Goal: Task Accomplishment & Management: Use online tool/utility

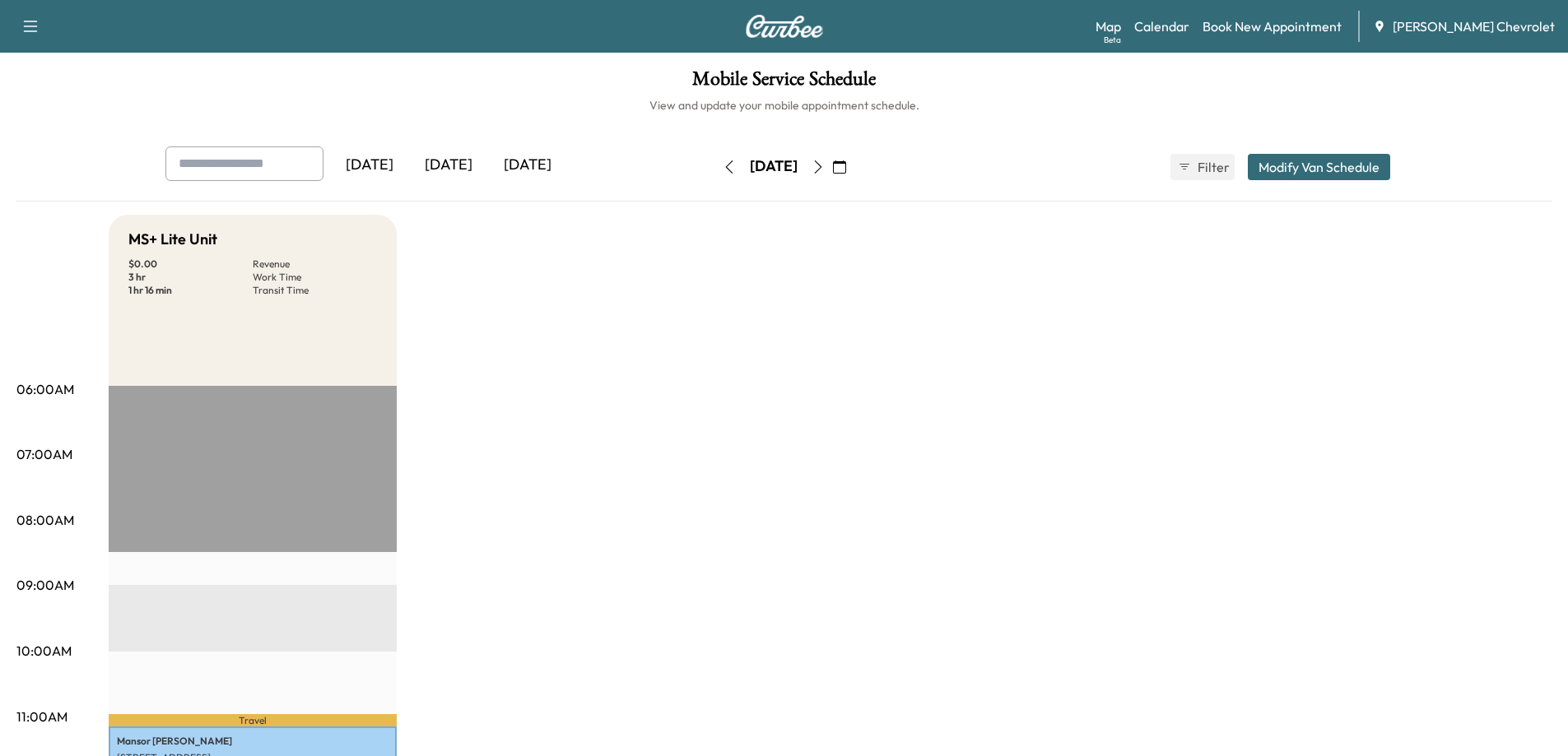
click at [825, 171] on icon "button" at bounding box center [818, 167] width 13 height 13
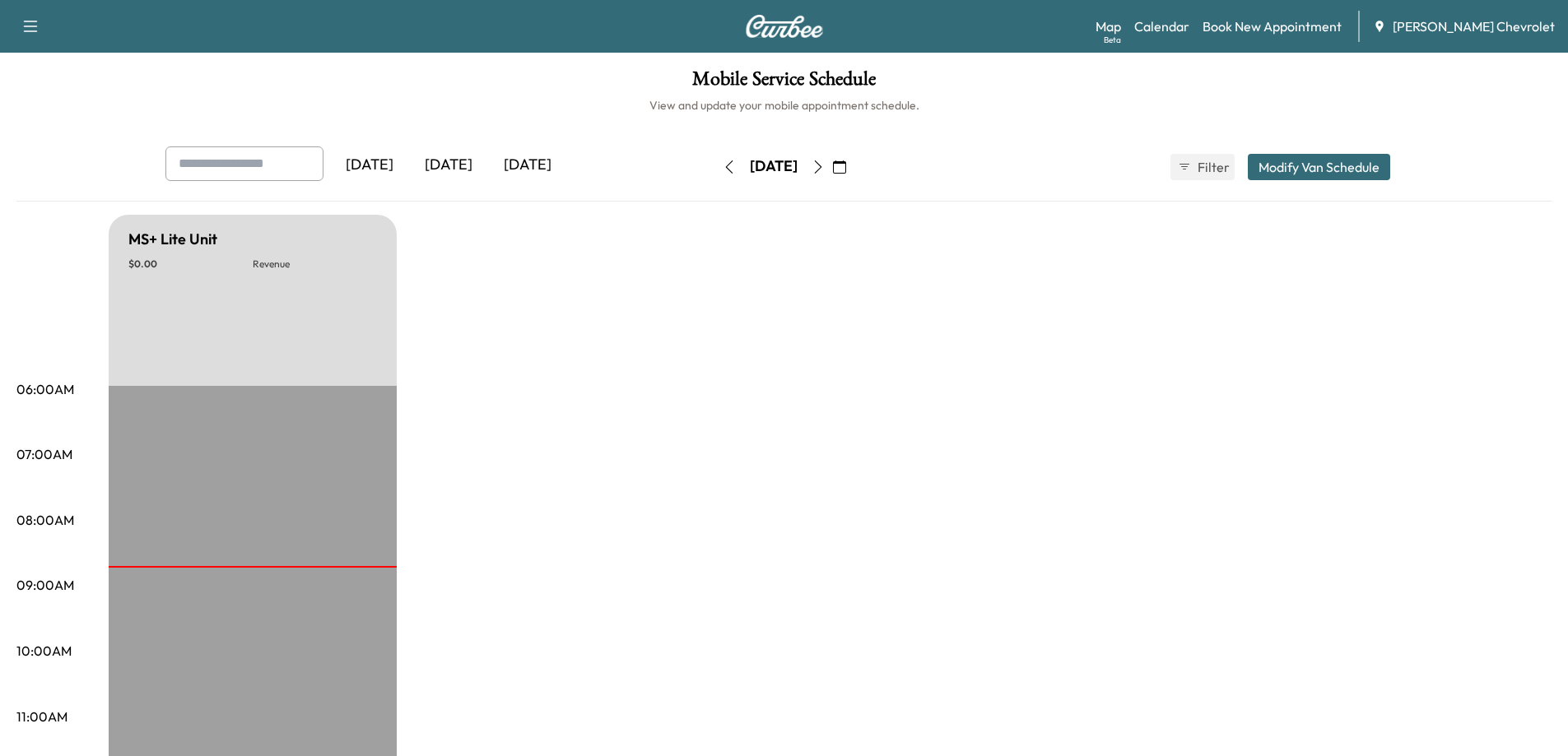
click at [846, 167] on icon "button" at bounding box center [839, 167] width 13 height 13
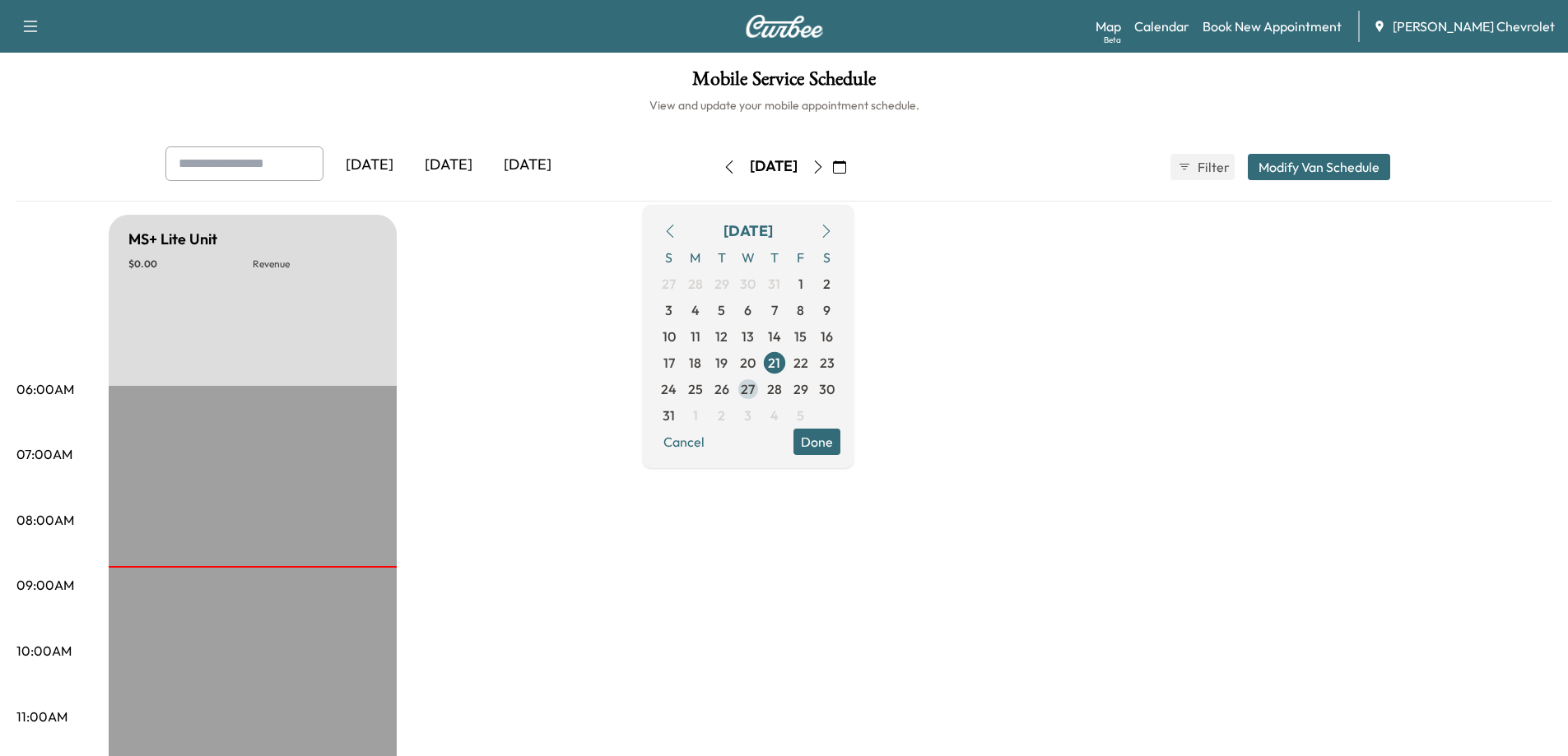
click at [755, 383] on span "27" at bounding box center [748, 389] width 14 height 19
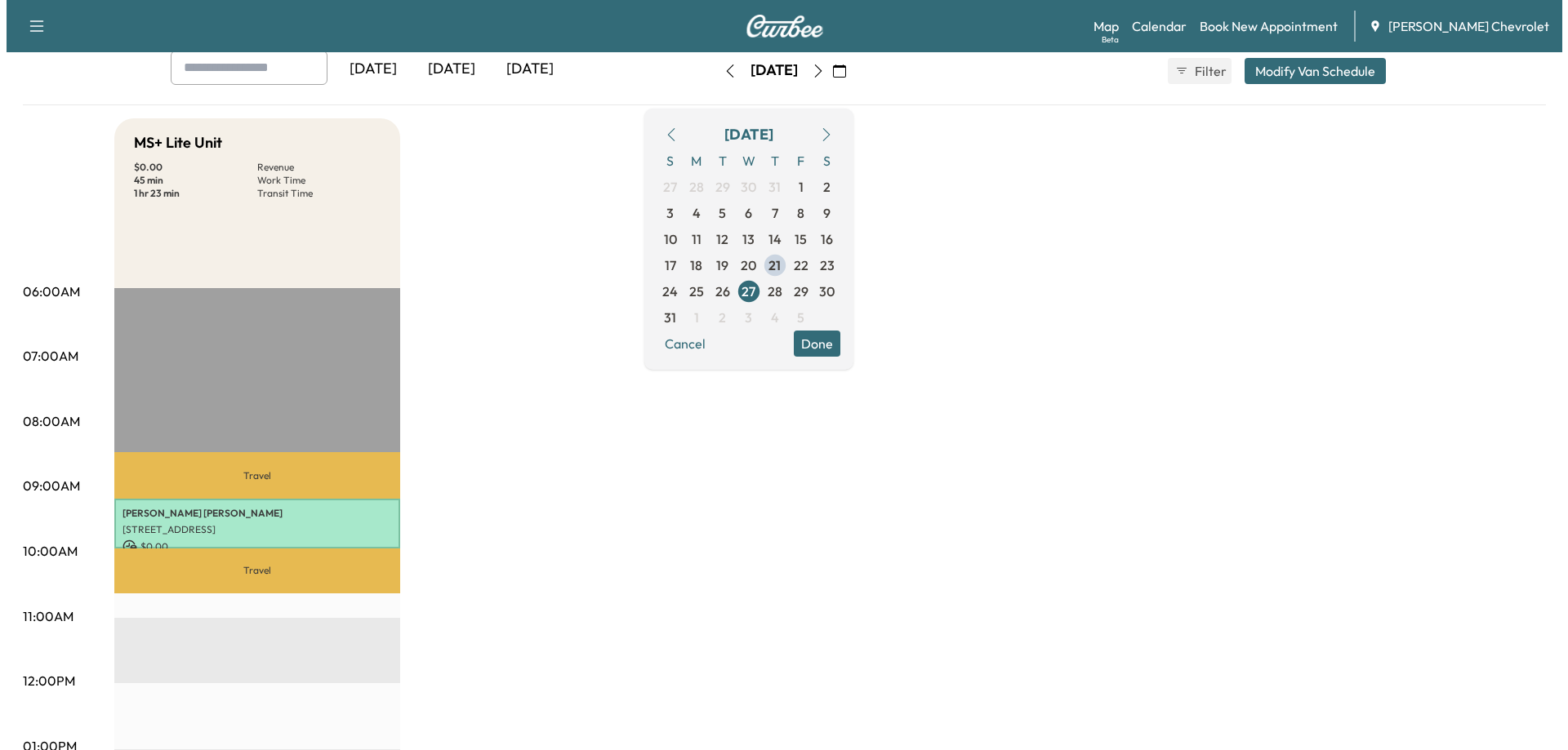
scroll to position [163, 0]
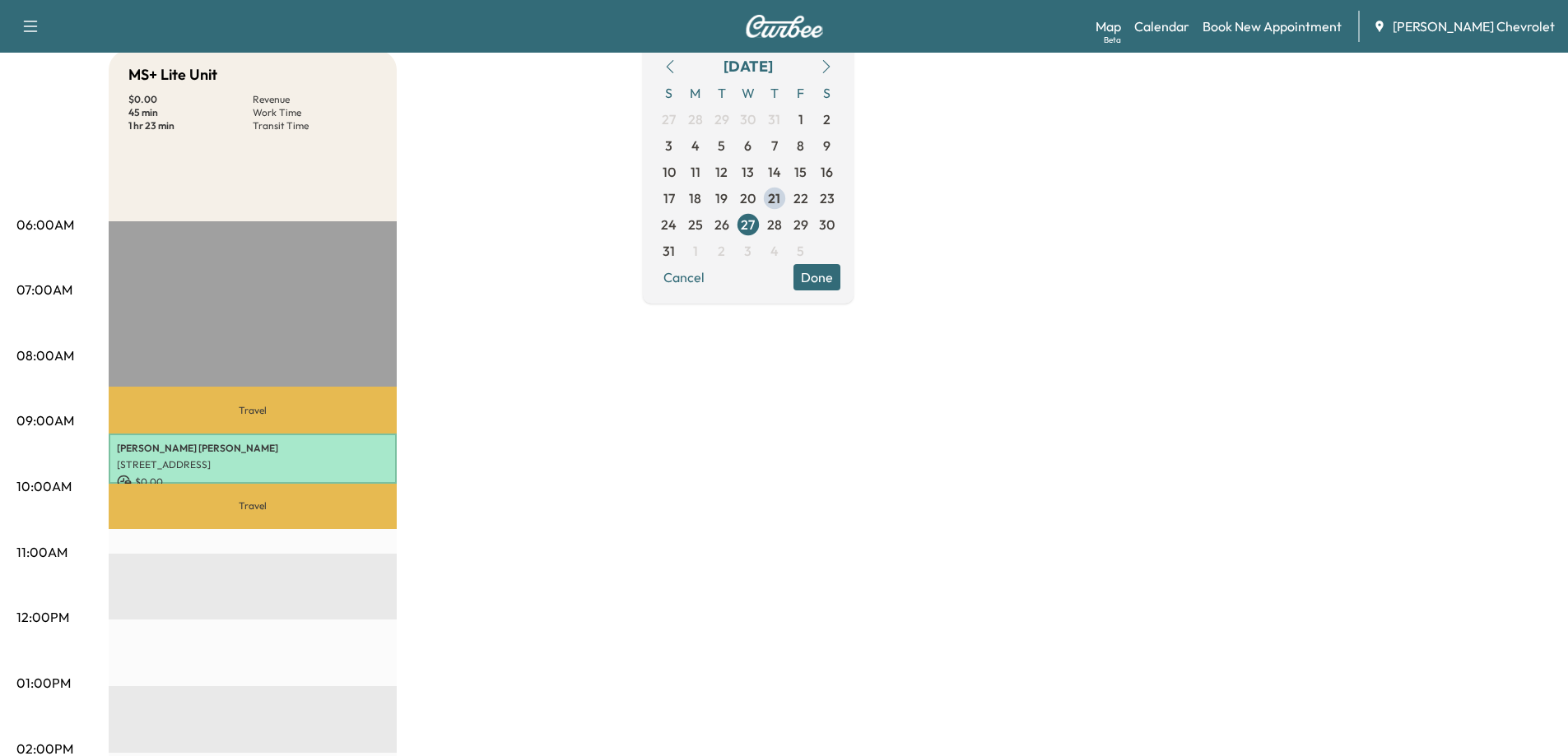
click at [608, 379] on div "MS+ Lite Unit $ 0.00 Revenue 45 min Work Time 1 hr 23 min Transit Time Travel […" at bounding box center [830, 667] width 1443 height 1235
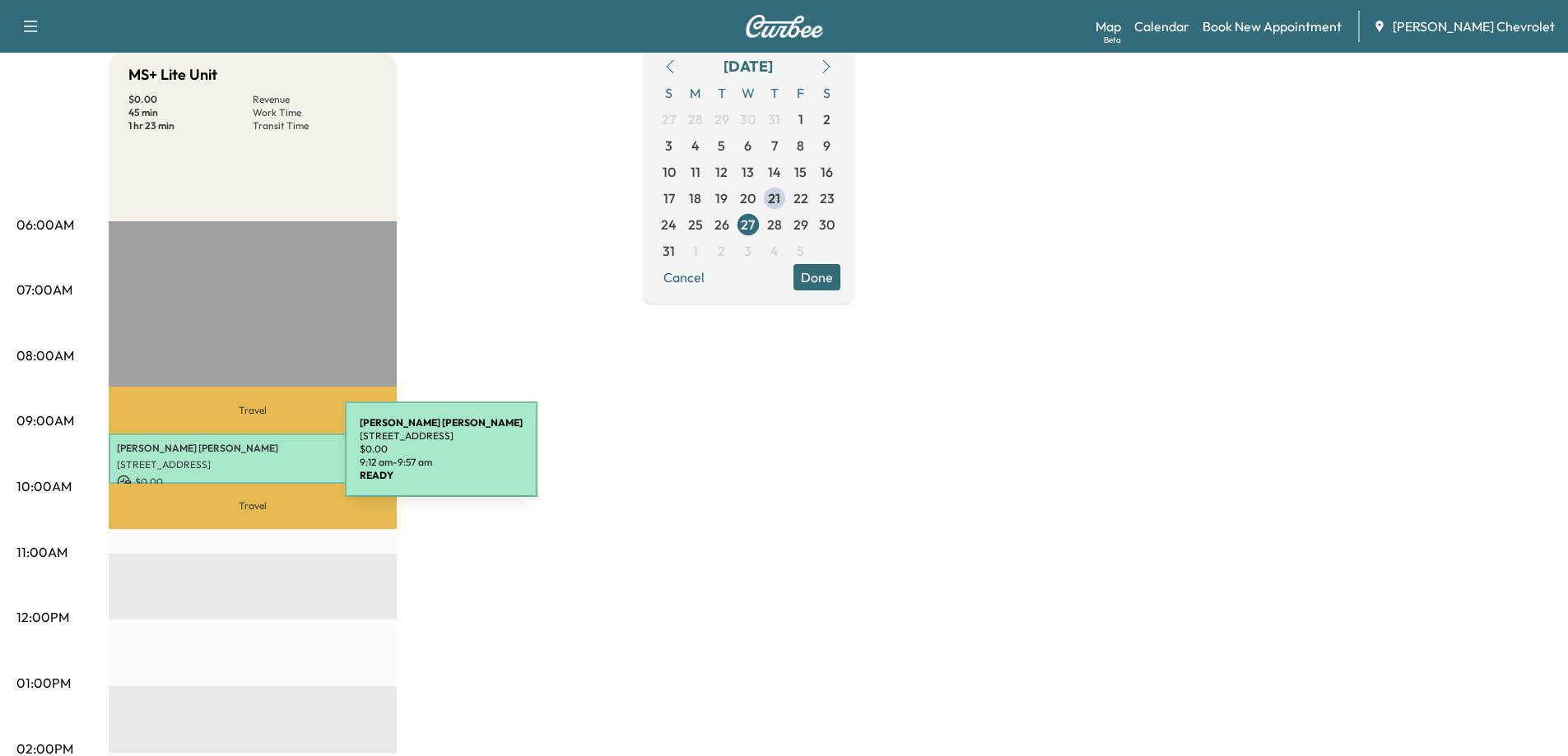
click at [221, 459] on p "[STREET_ADDRESS]" at bounding box center [252, 464] width 271 height 13
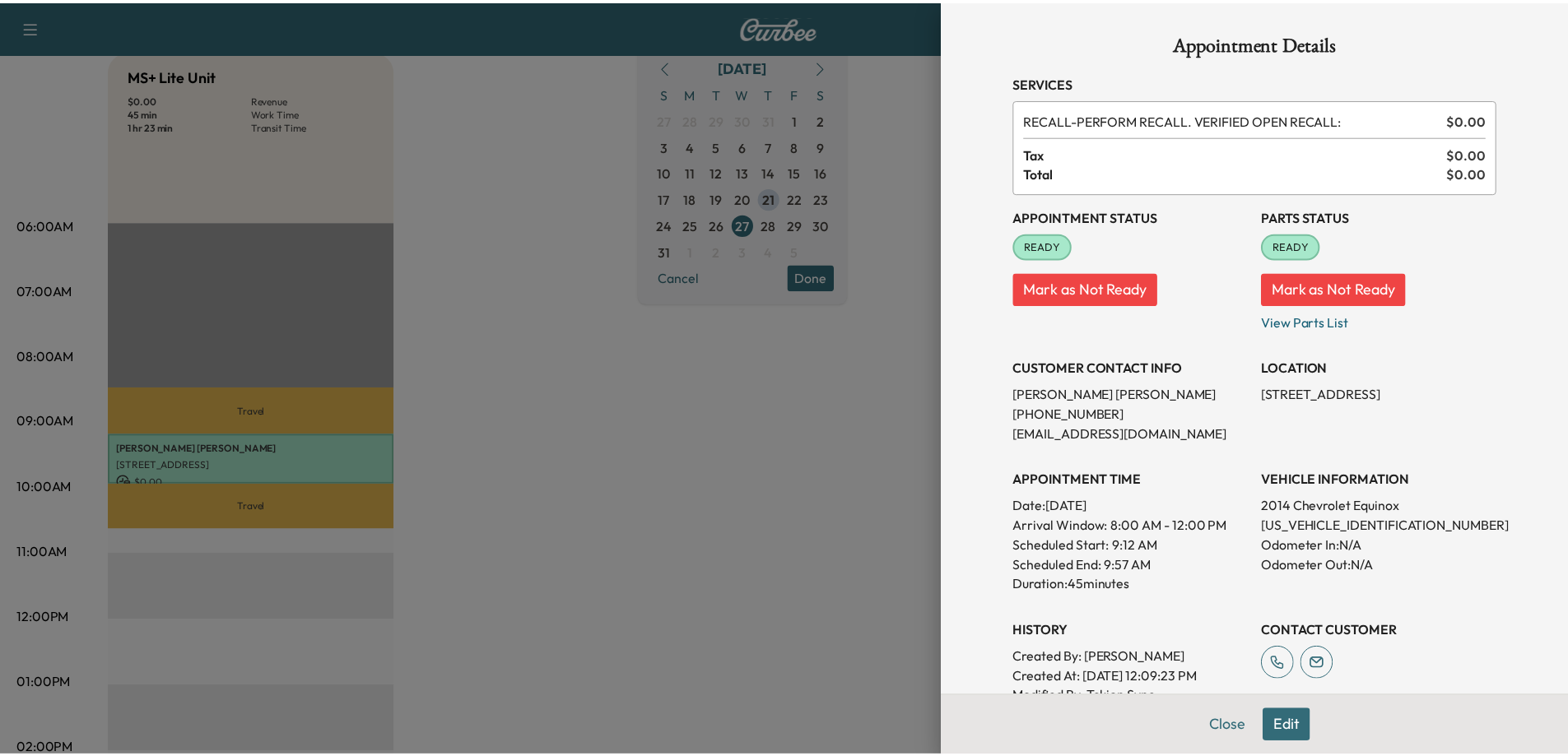
scroll to position [247, 0]
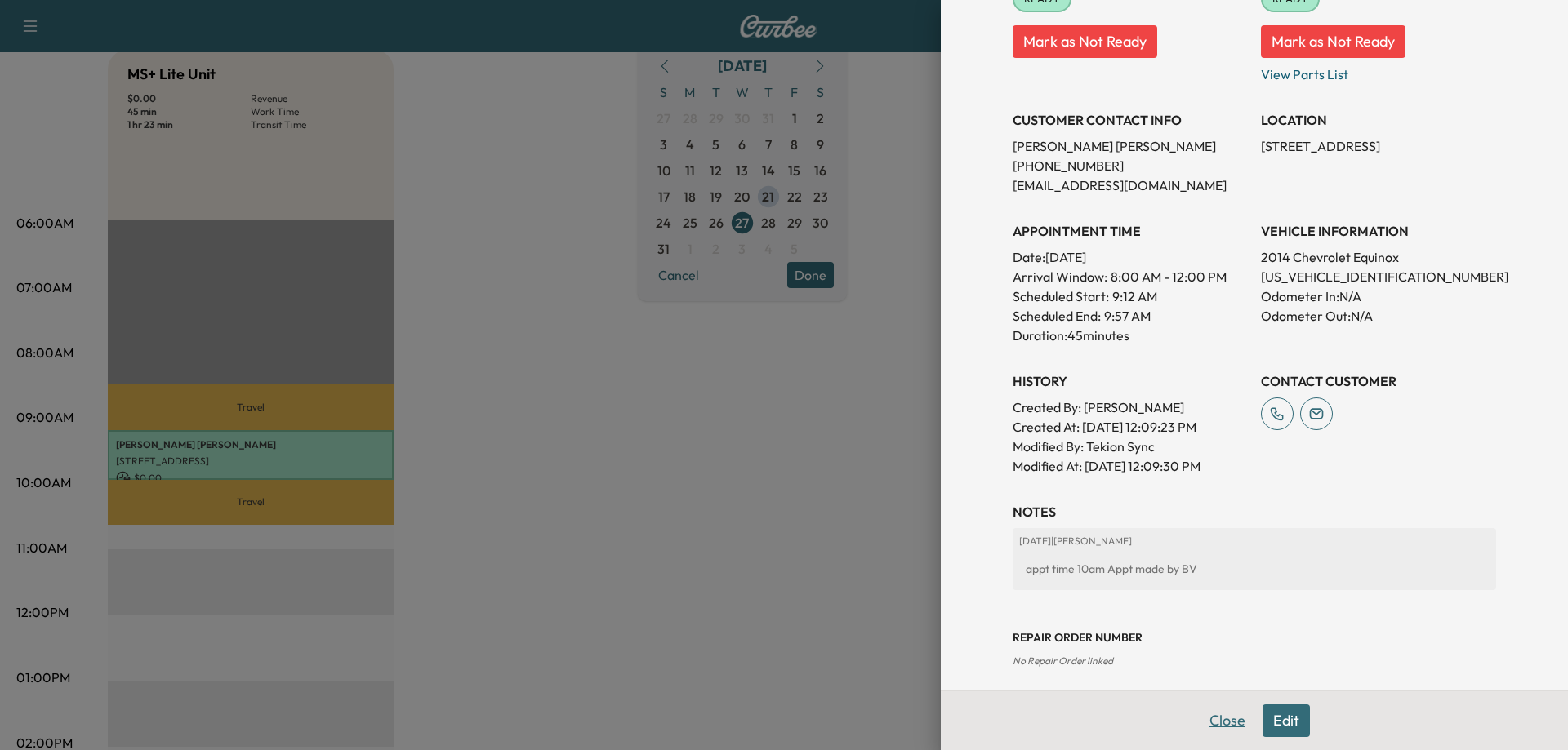
click at [1211, 723] on button "Close" at bounding box center [1228, 720] width 58 height 32
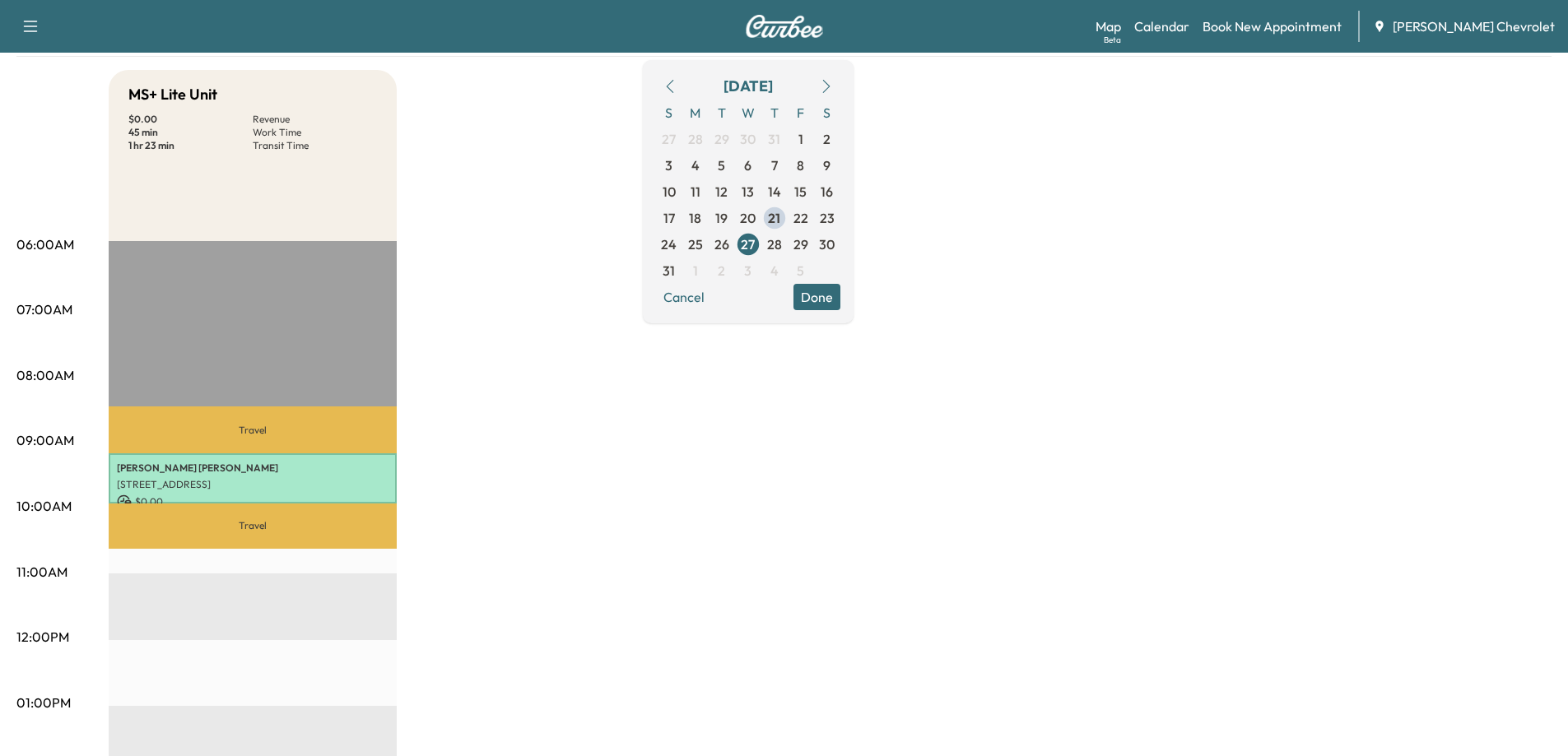
scroll to position [164, 0]
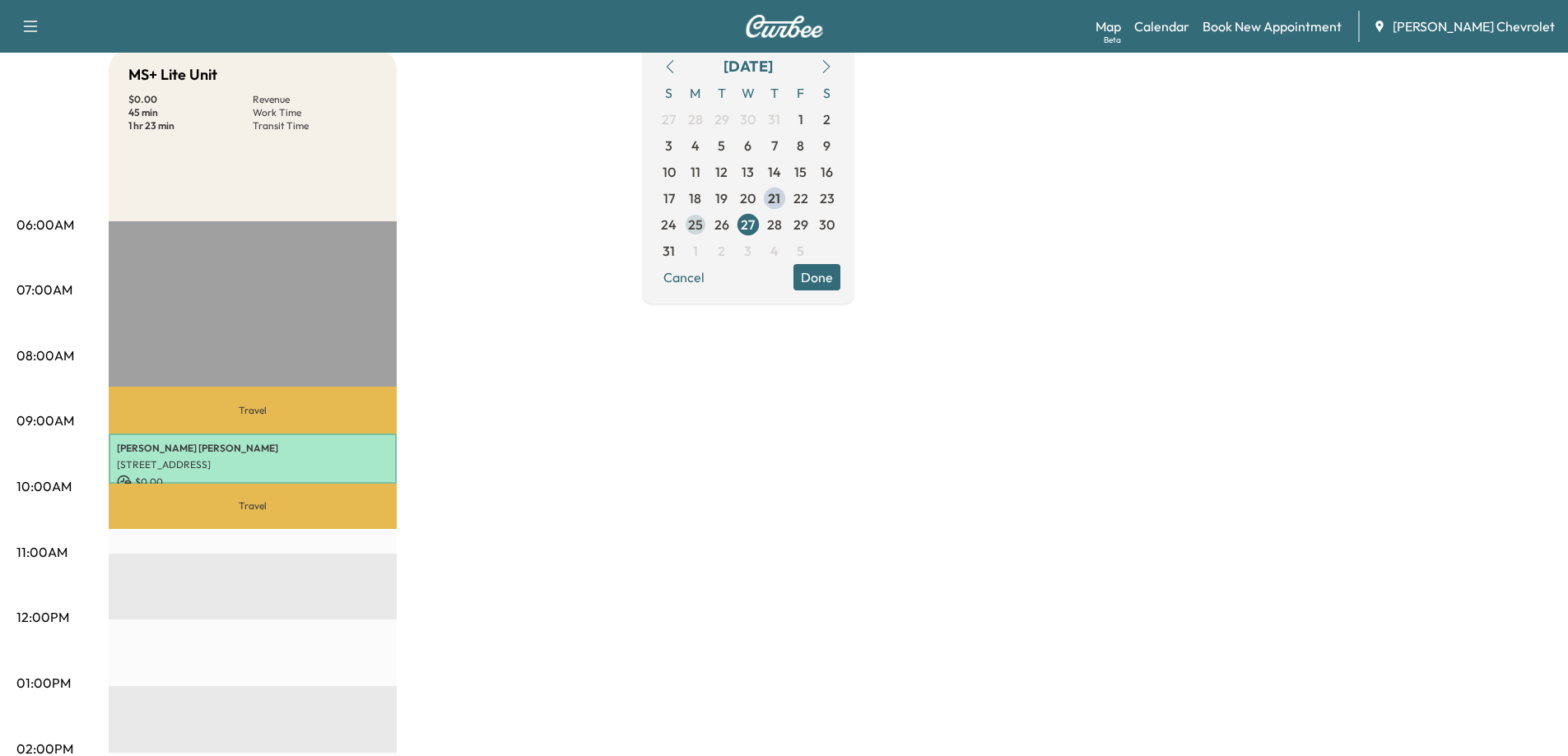
click at [703, 225] on span "25" at bounding box center [695, 225] width 15 height 19
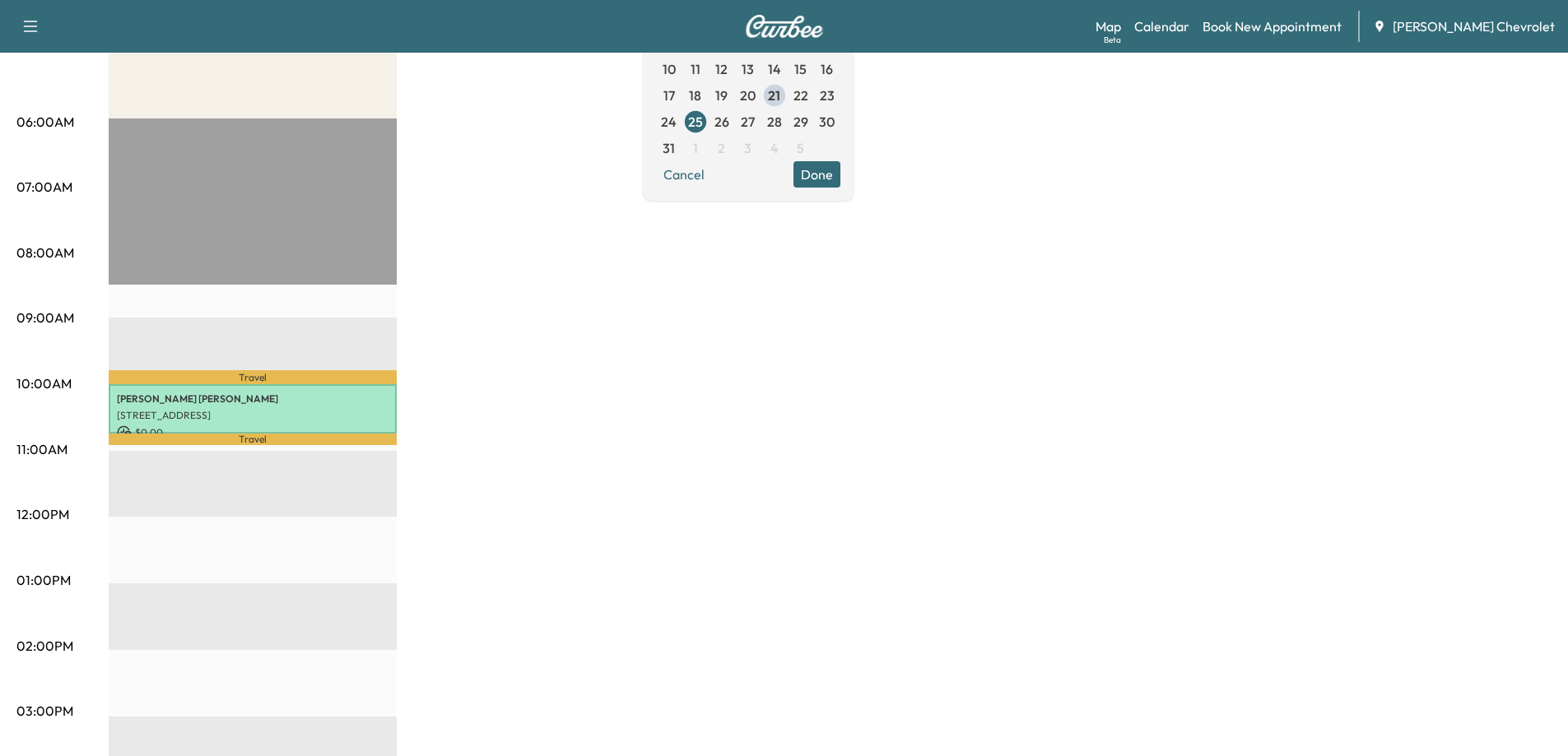
scroll to position [329, 0]
